Goal: Complete application form

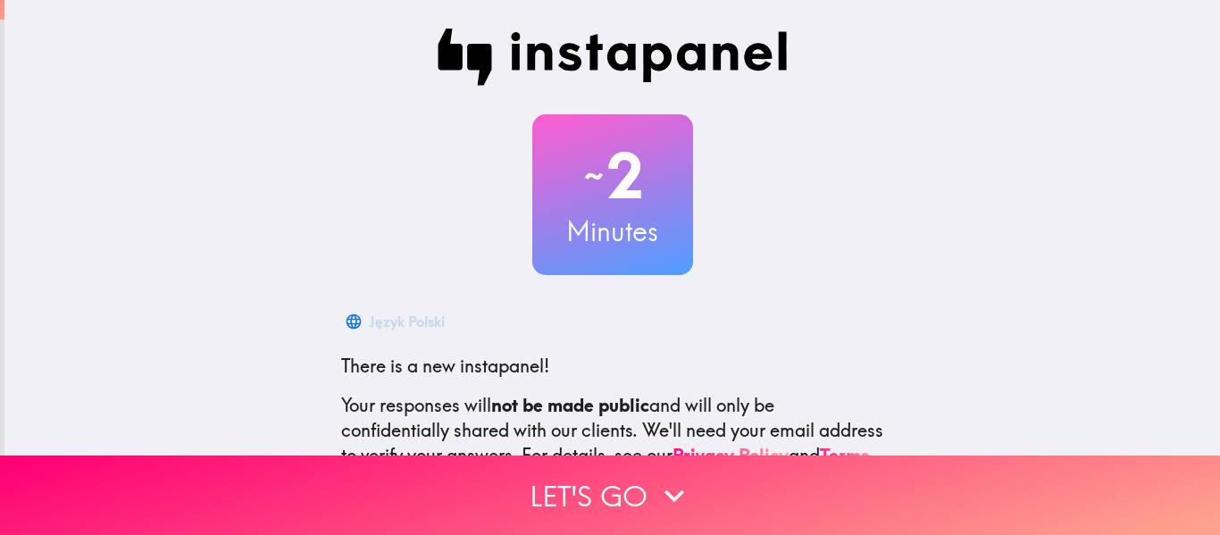
scroll to position [195, 0]
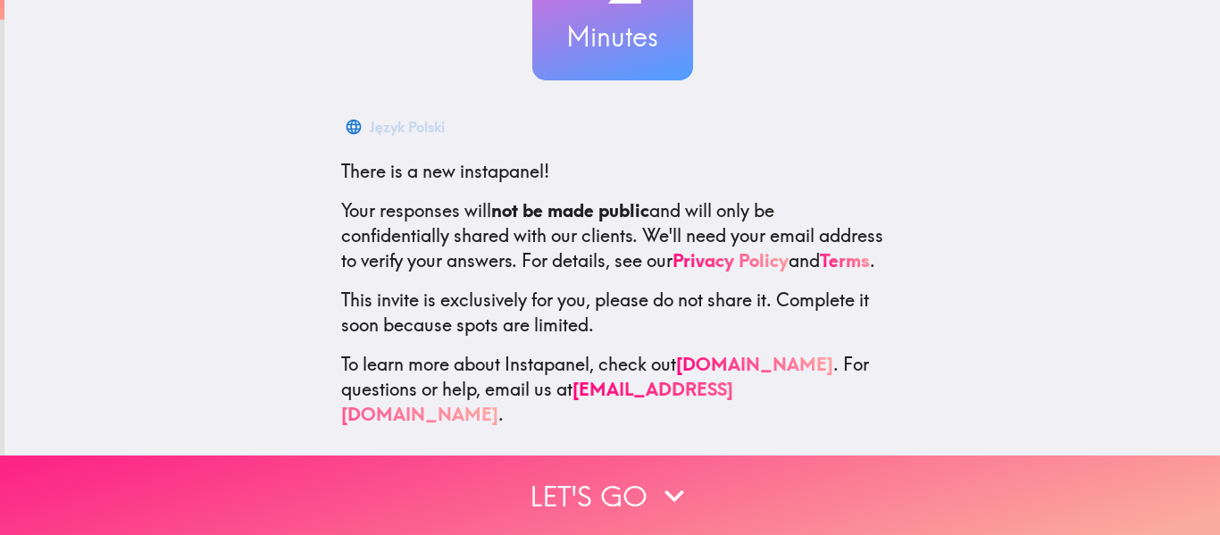
click at [627, 511] on button "Let's go" at bounding box center [610, 495] width 1220 height 79
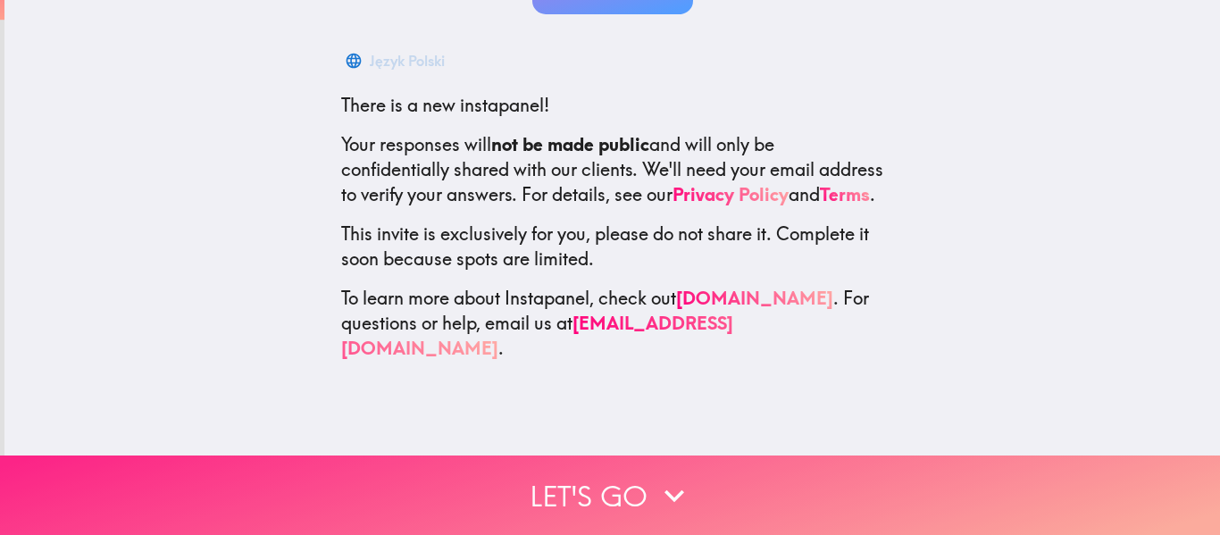
scroll to position [0, 0]
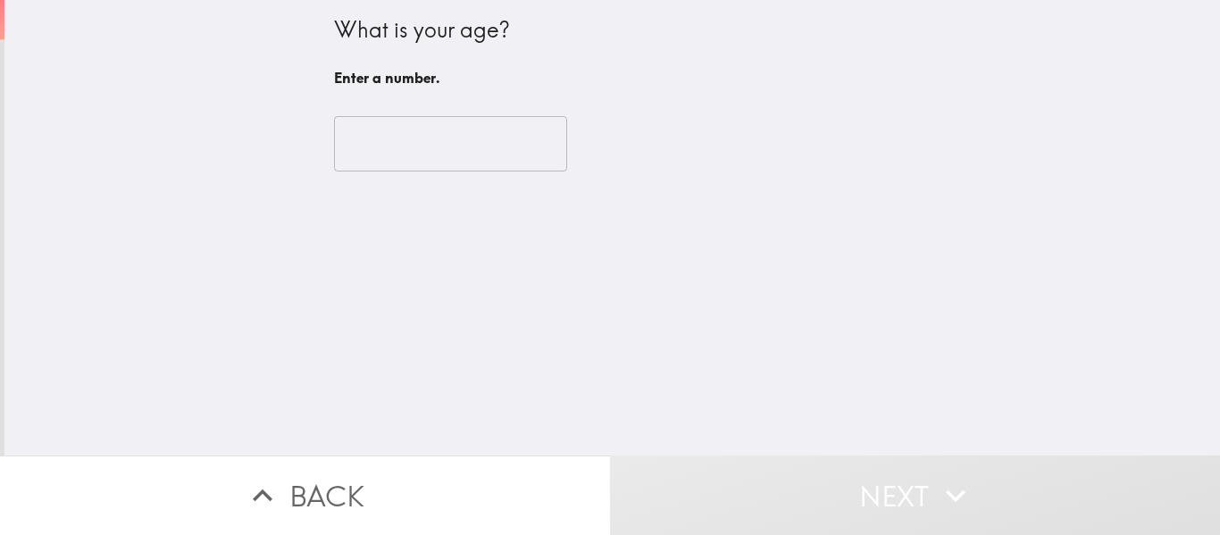
click at [427, 131] on input "number" at bounding box center [450, 143] width 233 height 55
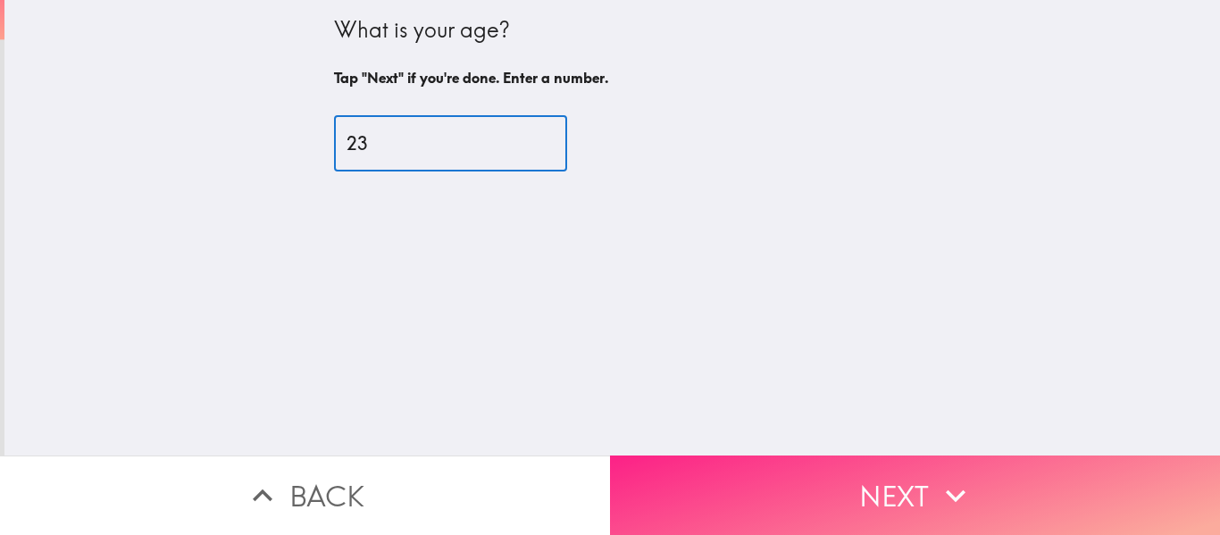
type input "23"
click at [903, 504] on button "Next" at bounding box center [915, 495] width 610 height 79
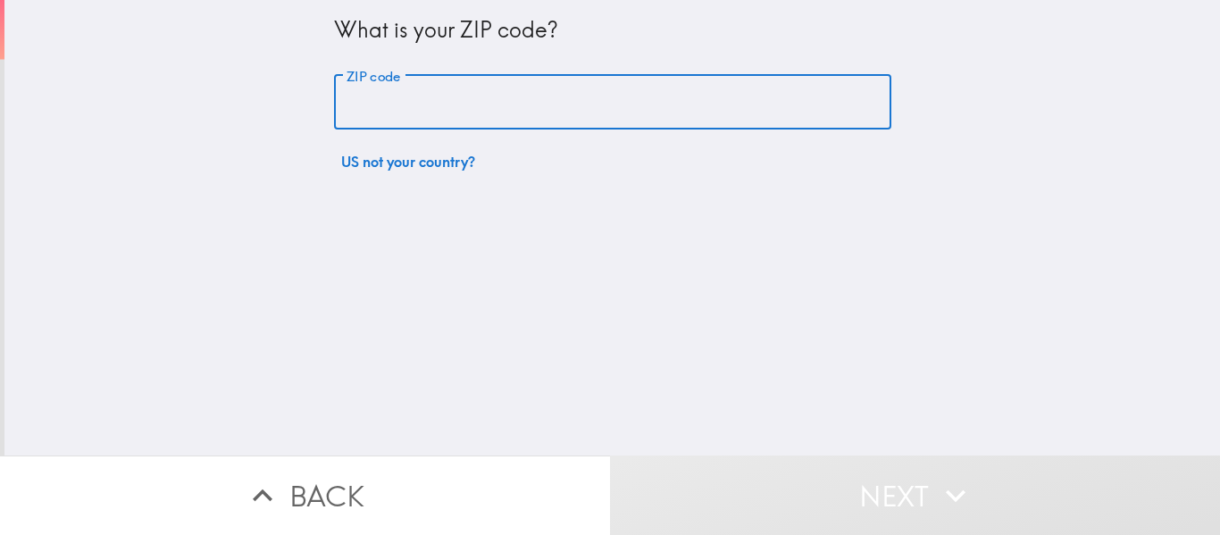
click at [415, 129] on input "ZIP code" at bounding box center [612, 102] width 557 height 55
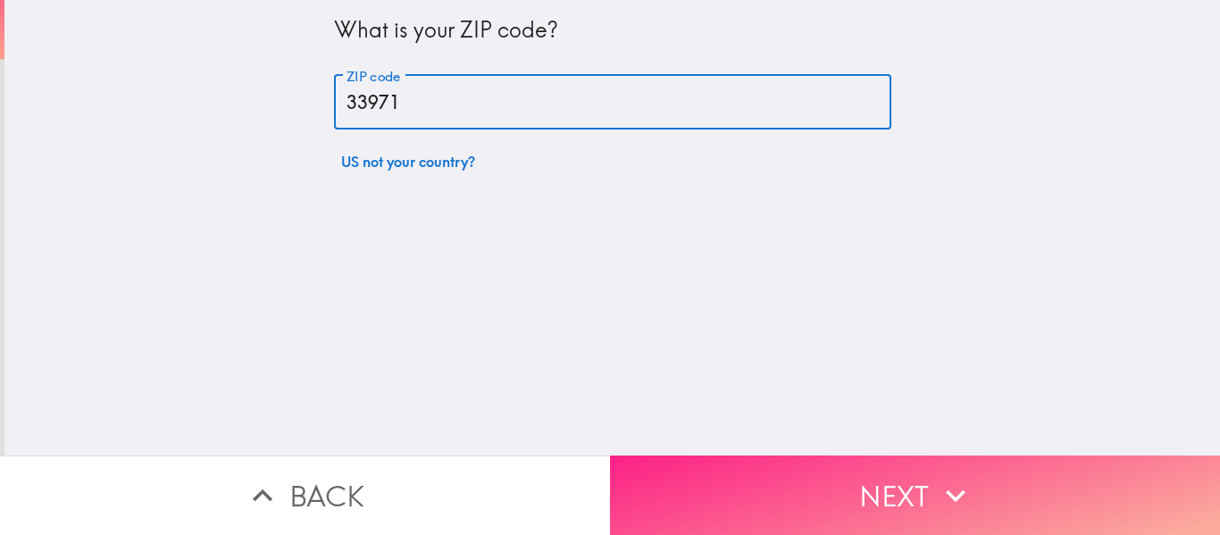
type input "33971"
click at [780, 512] on button "Next" at bounding box center [915, 495] width 610 height 79
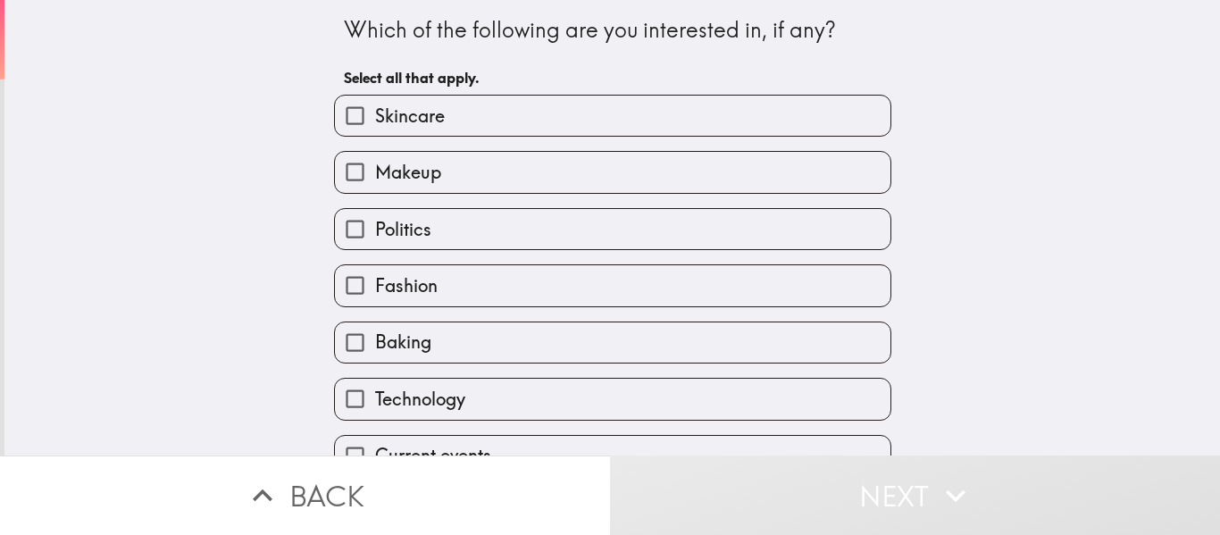
click at [581, 119] on label "Skincare" at bounding box center [613, 116] width 556 height 40
click at [375, 119] on input "Skincare" at bounding box center [355, 116] width 40 height 40
checkbox input "true"
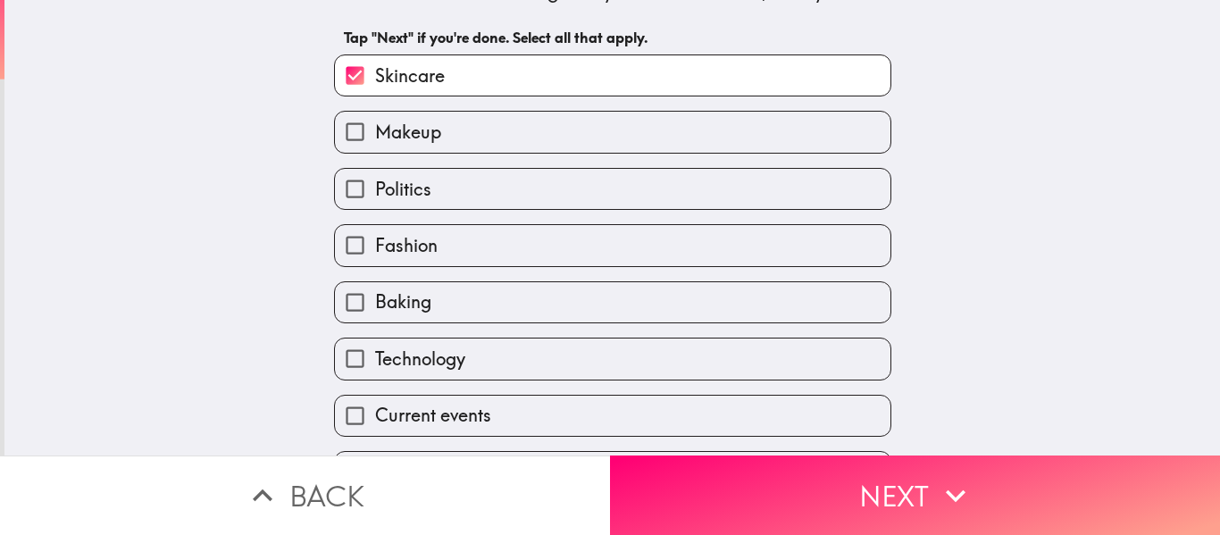
scroll to position [135, 0]
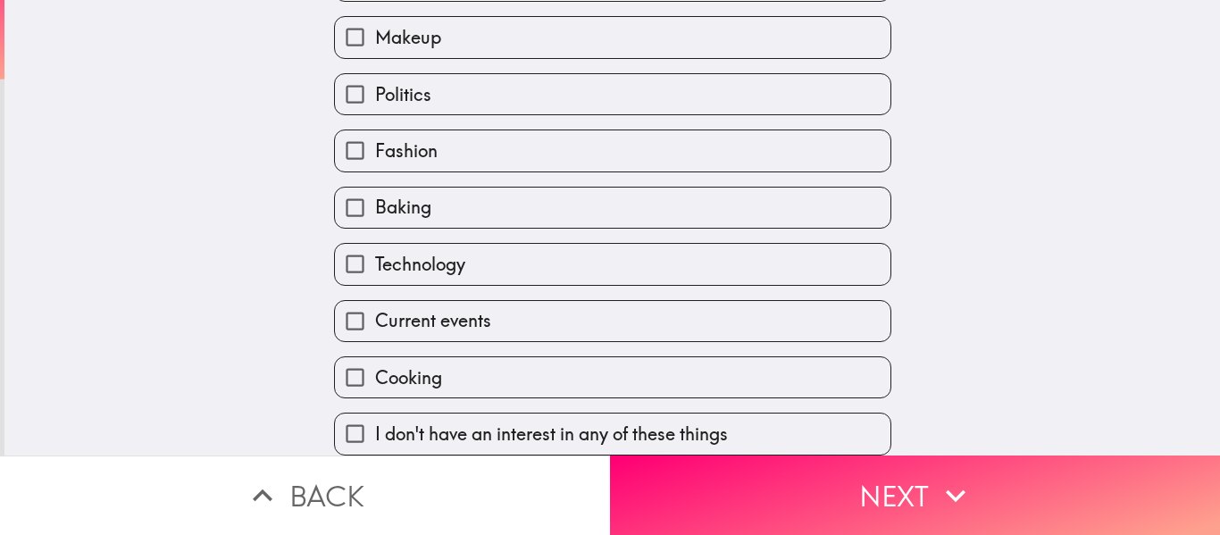
click at [551, 163] on label "Fashion" at bounding box center [613, 150] width 556 height 40
click at [375, 163] on input "Fashion" at bounding box center [355, 150] width 40 height 40
checkbox input "true"
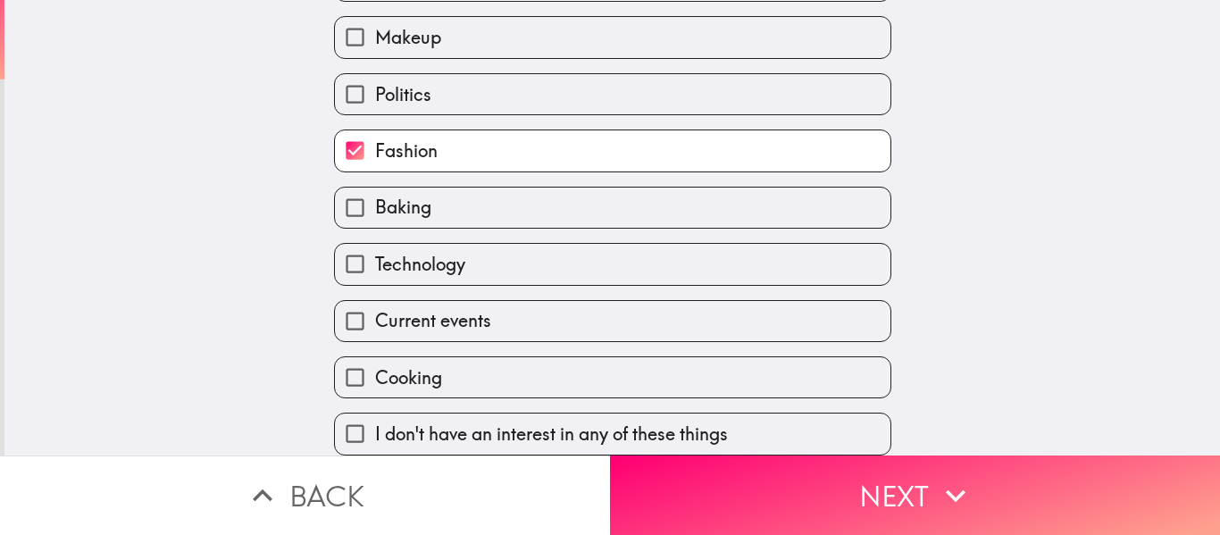
click at [529, 216] on label "Baking" at bounding box center [613, 208] width 556 height 40
click at [375, 216] on input "Baking" at bounding box center [355, 208] width 40 height 40
checkbox input "true"
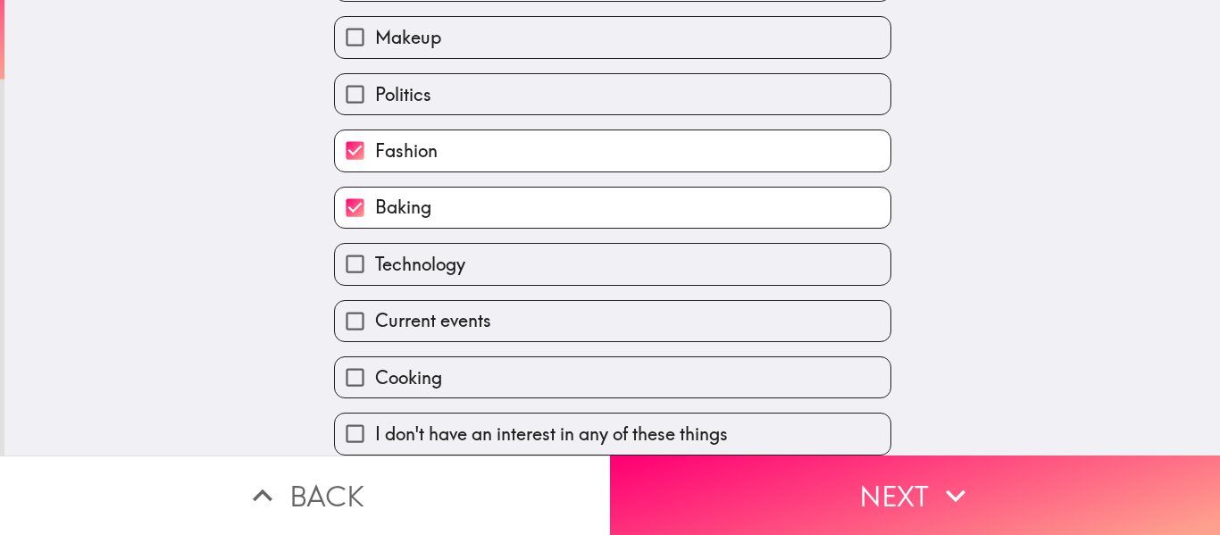
click at [518, 248] on label "Technology" at bounding box center [613, 264] width 556 height 40
click at [375, 248] on input "Technology" at bounding box center [355, 264] width 40 height 40
checkbox input "true"
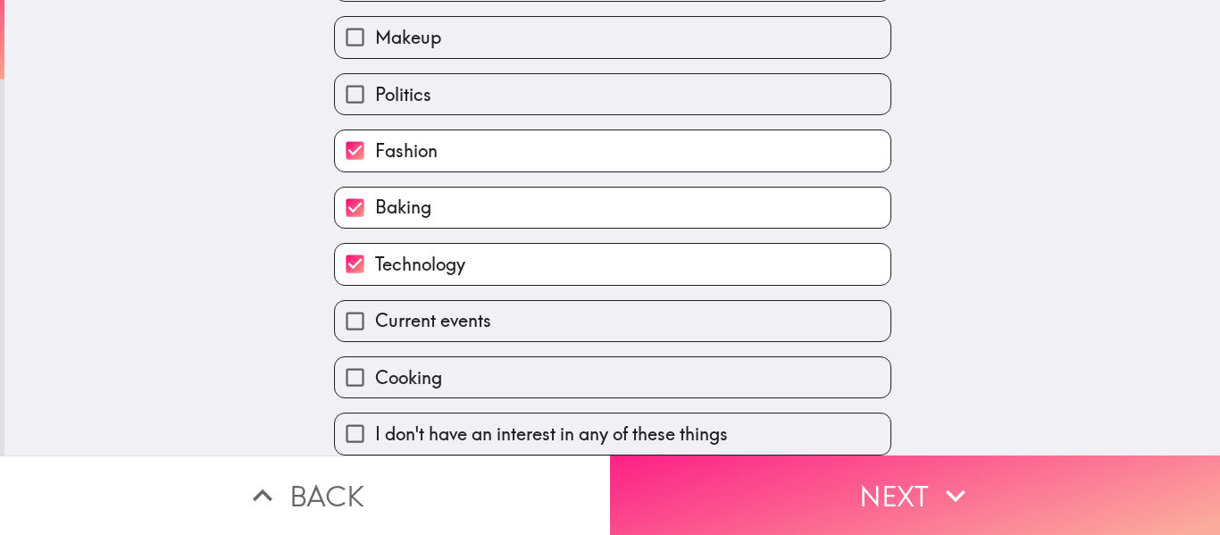
click at [704, 472] on button "Next" at bounding box center [915, 495] width 610 height 79
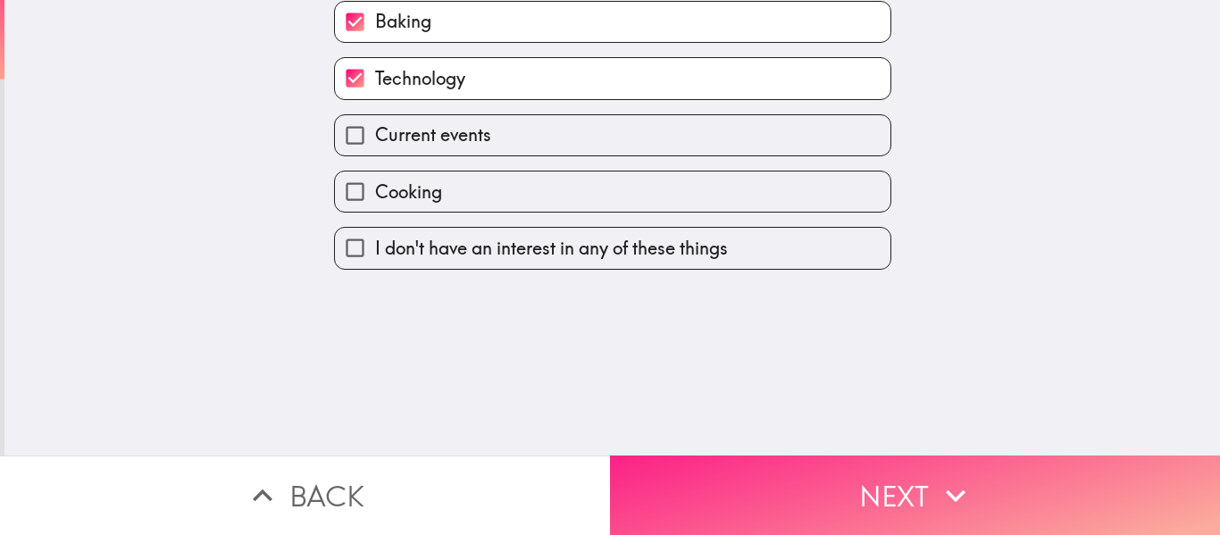
scroll to position [0, 0]
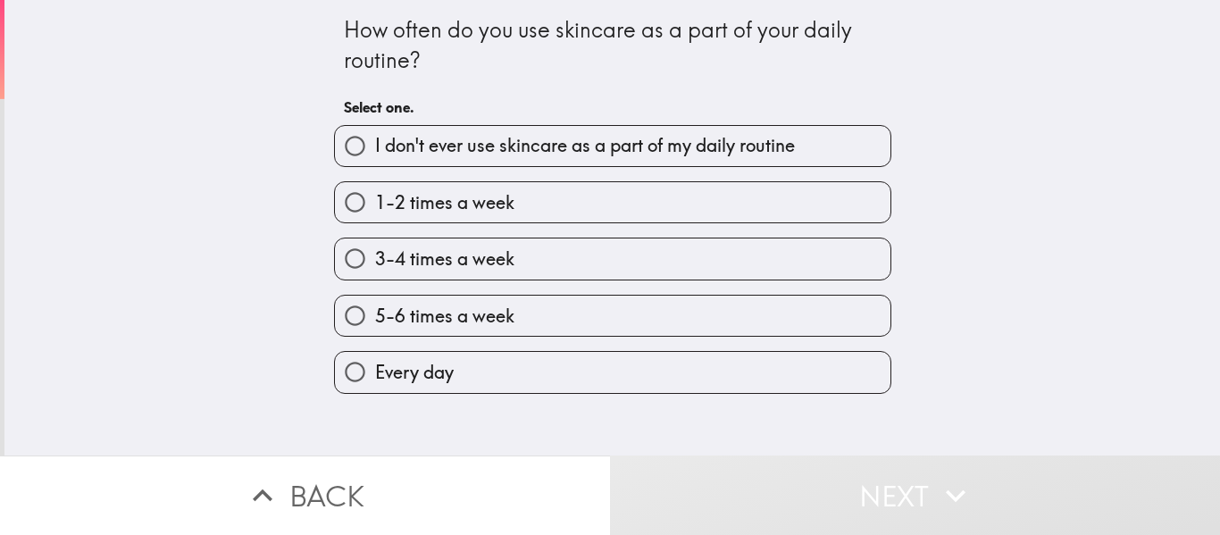
click at [659, 297] on label "5-6 times a week" at bounding box center [613, 316] width 556 height 40
click at [375, 297] on input "5-6 times a week" at bounding box center [355, 316] width 40 height 40
radio input "true"
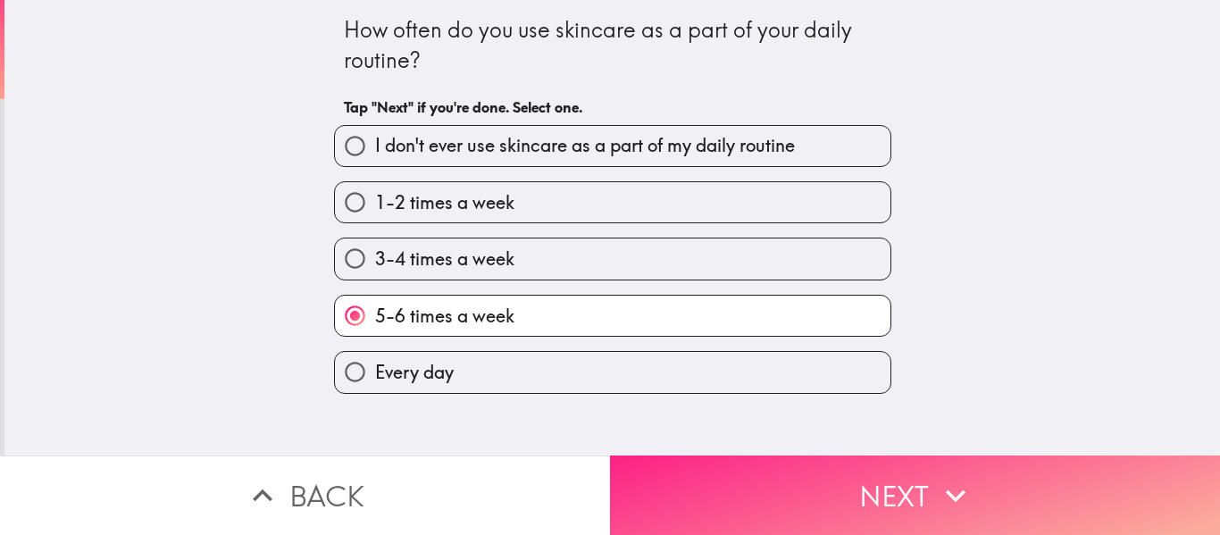
click at [689, 457] on button "Next" at bounding box center [915, 495] width 610 height 79
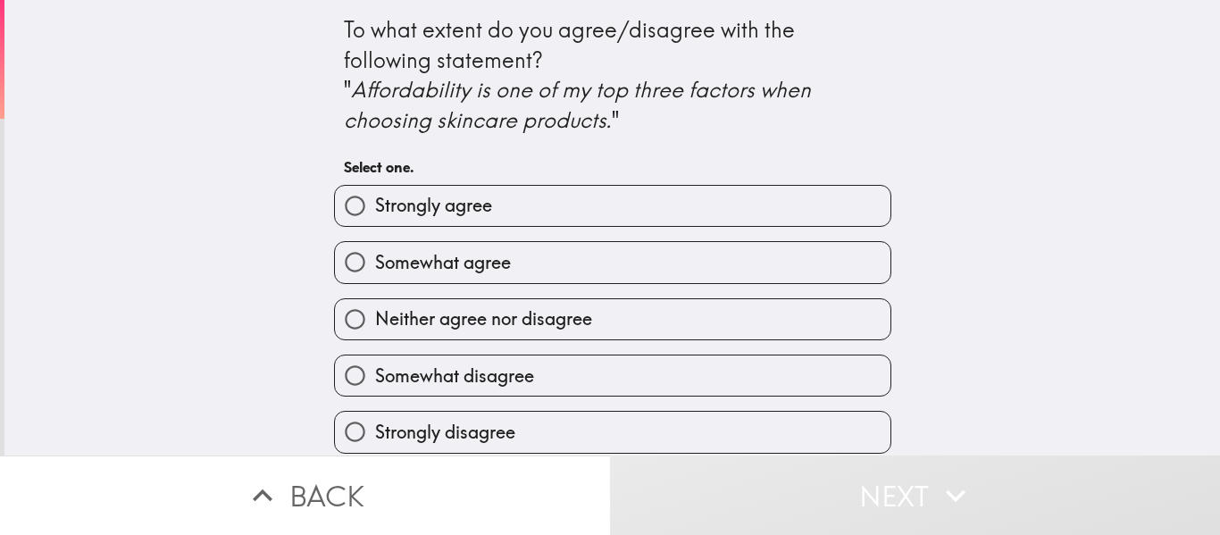
click at [576, 284] on div "Neither agree nor disagree" at bounding box center [606, 312] width 572 height 56
click at [540, 248] on label "Somewhat agree" at bounding box center [613, 262] width 556 height 40
click at [375, 248] on input "Somewhat agree" at bounding box center [355, 262] width 40 height 40
radio input "true"
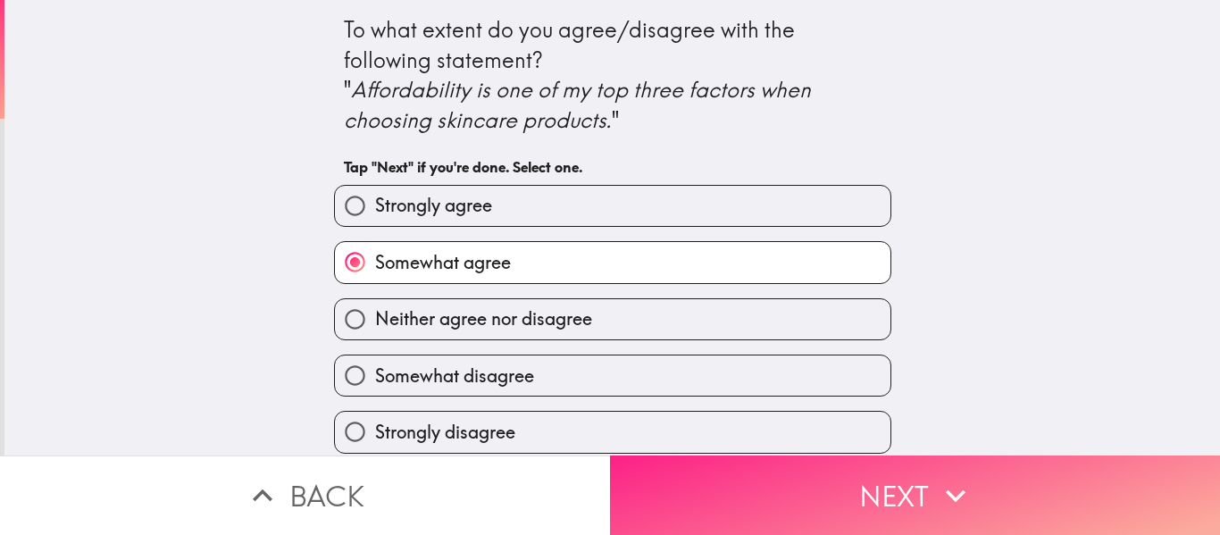
click at [672, 468] on button "Next" at bounding box center [915, 495] width 610 height 79
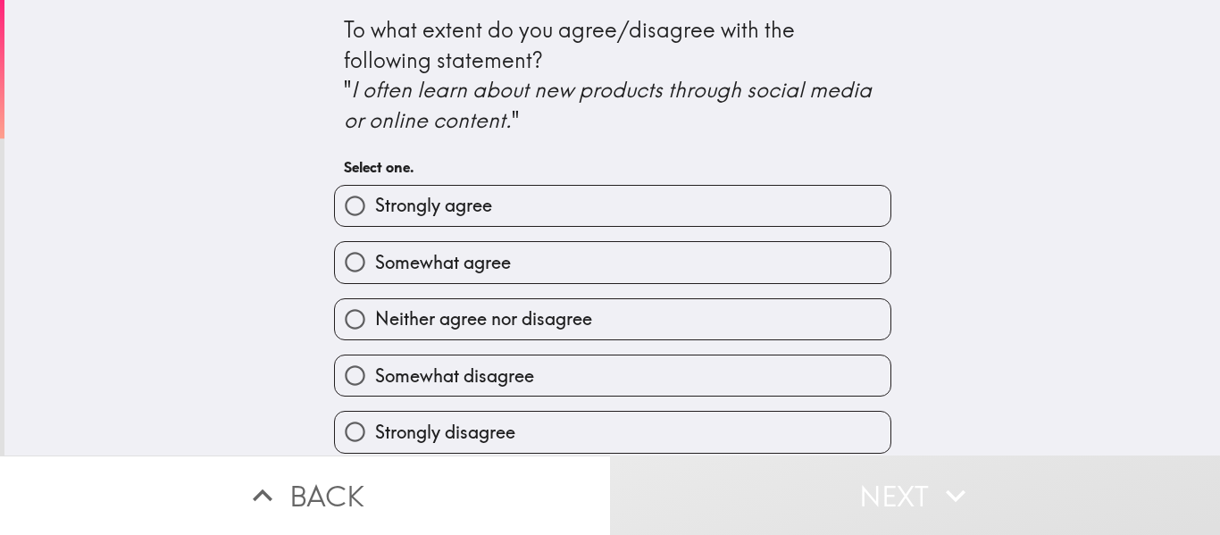
click at [491, 340] on div "Somewhat disagree" at bounding box center [606, 368] width 572 height 56
click at [493, 356] on label "Somewhat disagree" at bounding box center [613, 375] width 556 height 40
click at [375, 356] on input "Somewhat disagree" at bounding box center [355, 375] width 40 height 40
radio input "true"
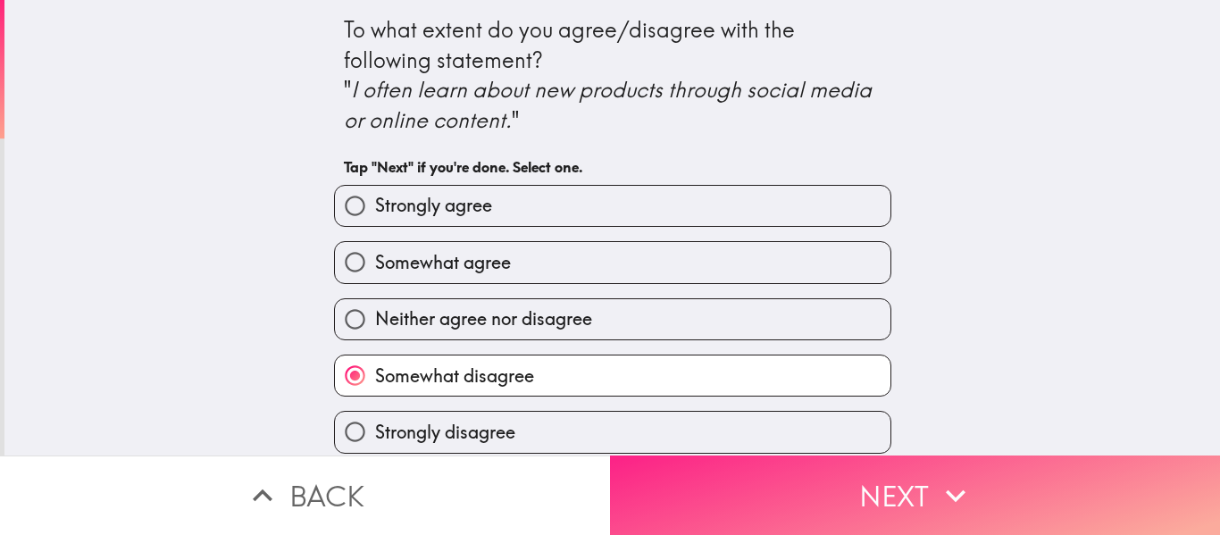
click at [735, 464] on button "Next" at bounding box center [915, 495] width 610 height 79
